Goal: Transaction & Acquisition: Obtain resource

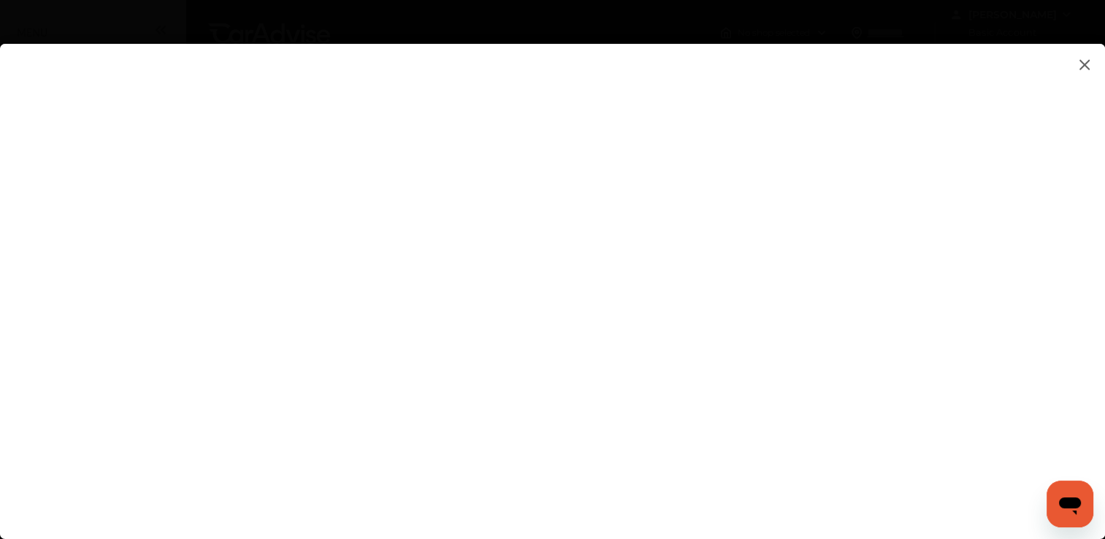
click at [952, 198] on flutter-view at bounding box center [552, 277] width 1105 height 466
click at [1058, 239] on flutter-view at bounding box center [552, 277] width 1105 height 466
click at [885, 305] on flutter-view at bounding box center [552, 277] width 1105 height 466
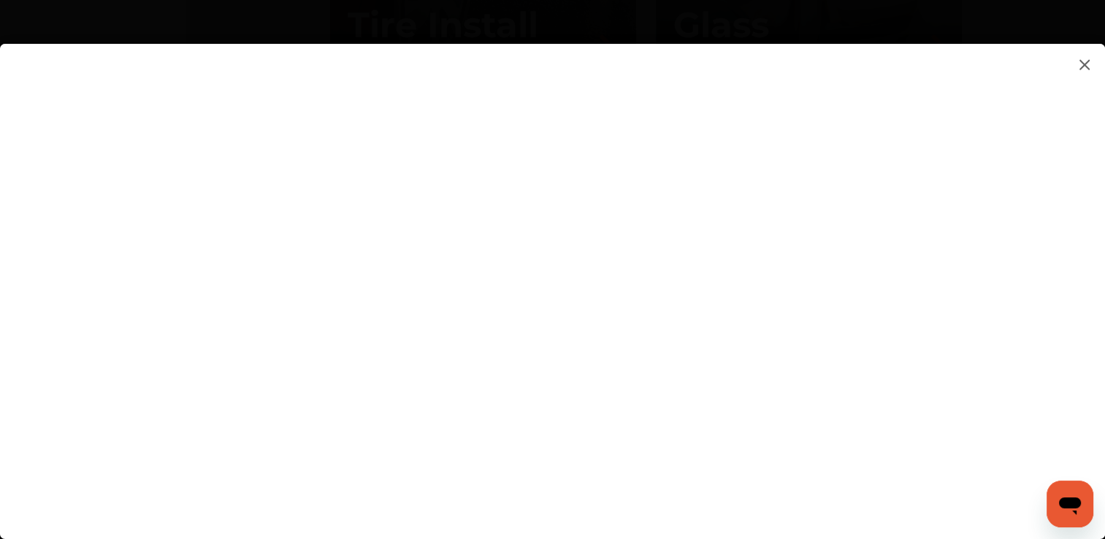
click at [926, 300] on flutter-view at bounding box center [552, 277] width 1105 height 466
click at [766, 312] on flutter-view at bounding box center [552, 277] width 1105 height 466
click at [705, 479] on flutter-view at bounding box center [552, 277] width 1105 height 466
type textarea "**********"
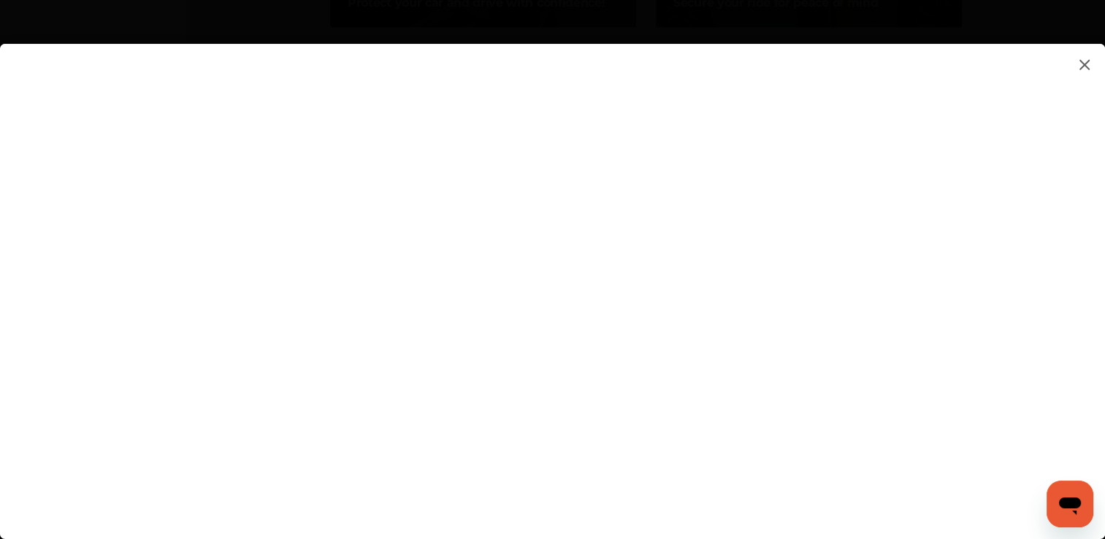
click at [804, 250] on flutter-view at bounding box center [552, 277] width 1105 height 466
click at [897, 283] on flutter-view at bounding box center [552, 277] width 1105 height 466
click at [938, 272] on flutter-view at bounding box center [552, 277] width 1105 height 466
click at [936, 269] on flutter-view at bounding box center [552, 277] width 1105 height 466
click at [953, 270] on flutter-view at bounding box center [552, 277] width 1105 height 466
